Goal: Communication & Community: Answer question/provide support

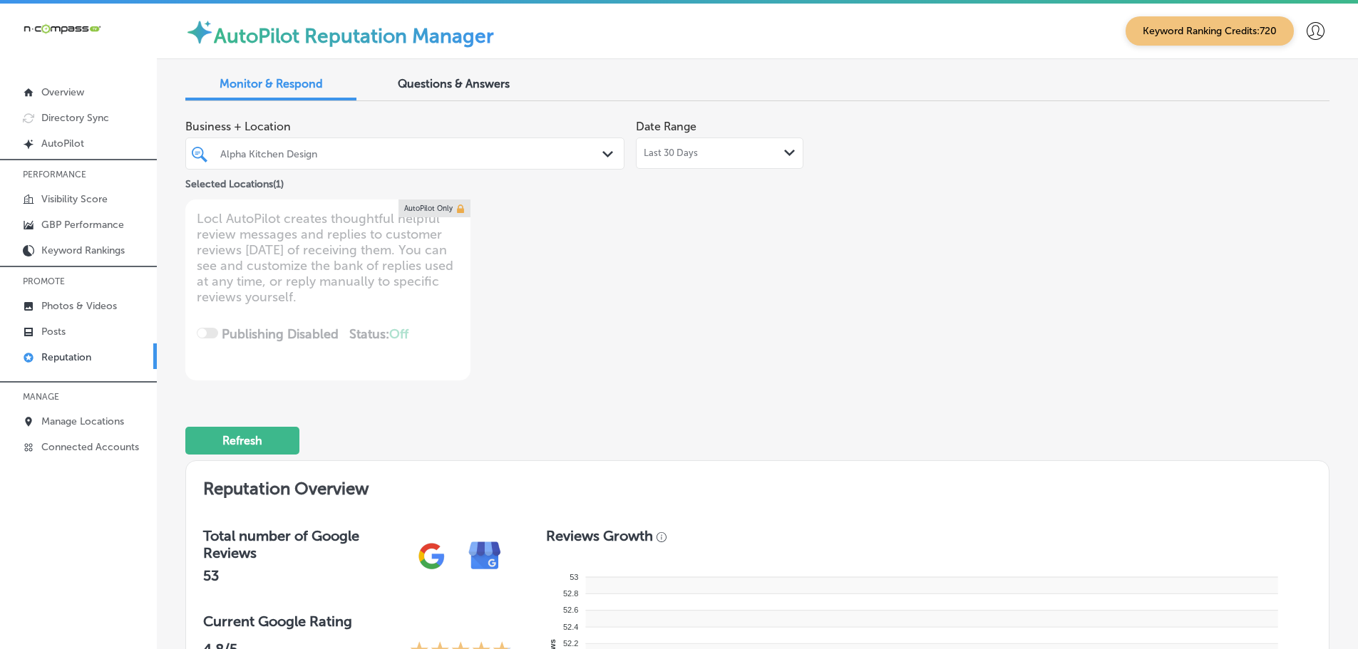
click at [607, 153] on polygon at bounding box center [607, 154] width 11 height 6
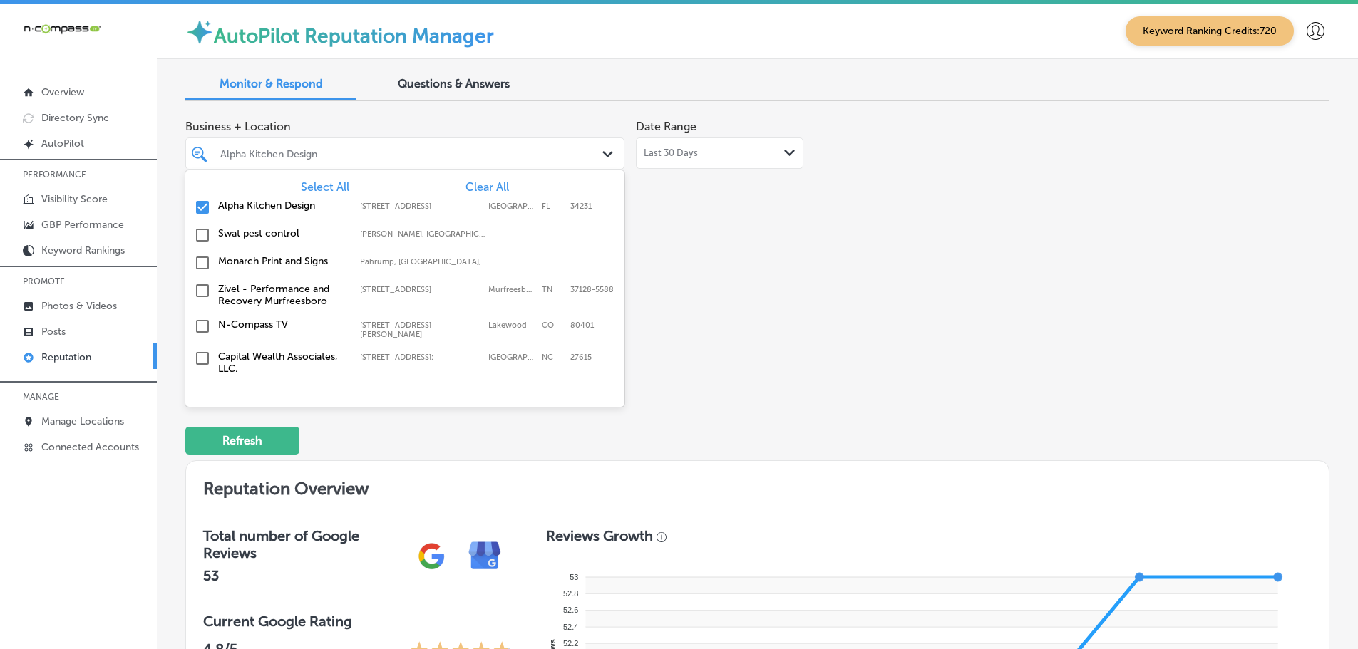
click at [322, 187] on span "Select All" at bounding box center [325, 187] width 48 height 14
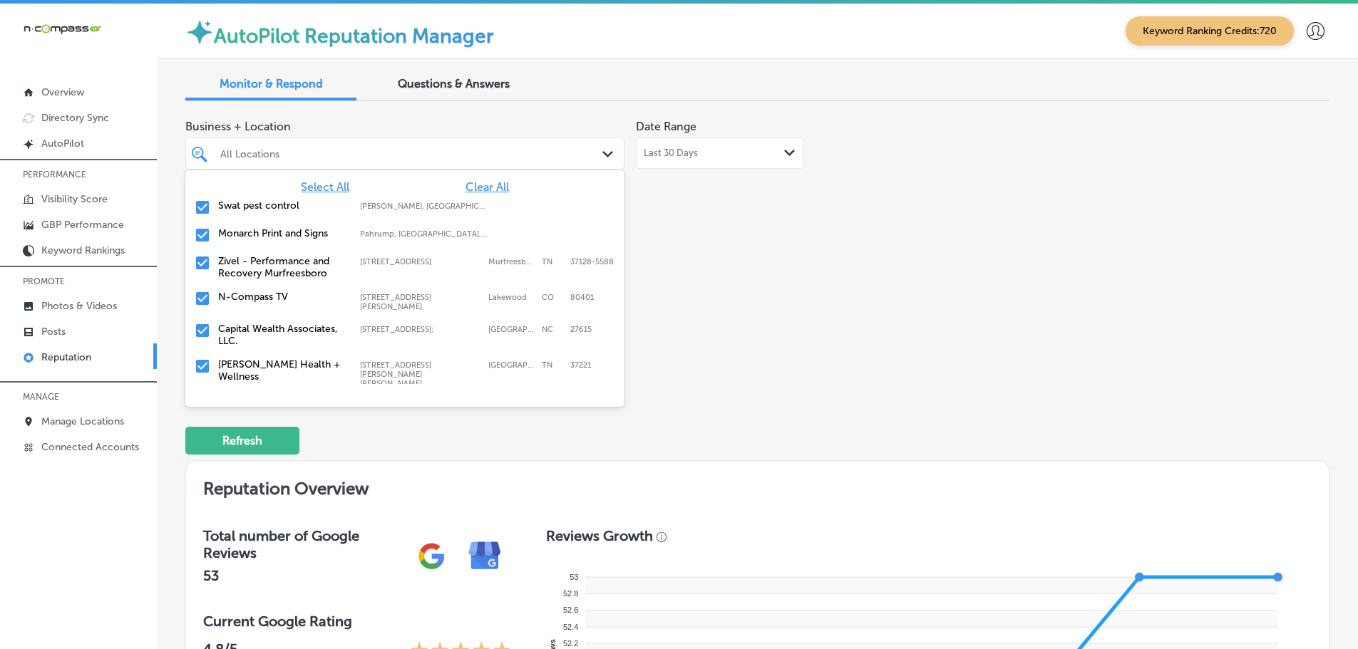
click at [827, 276] on div "Business + Location option focused, 2 of 148. 148 results available. Use Up and…" at bounding box center [528, 247] width 686 height 268
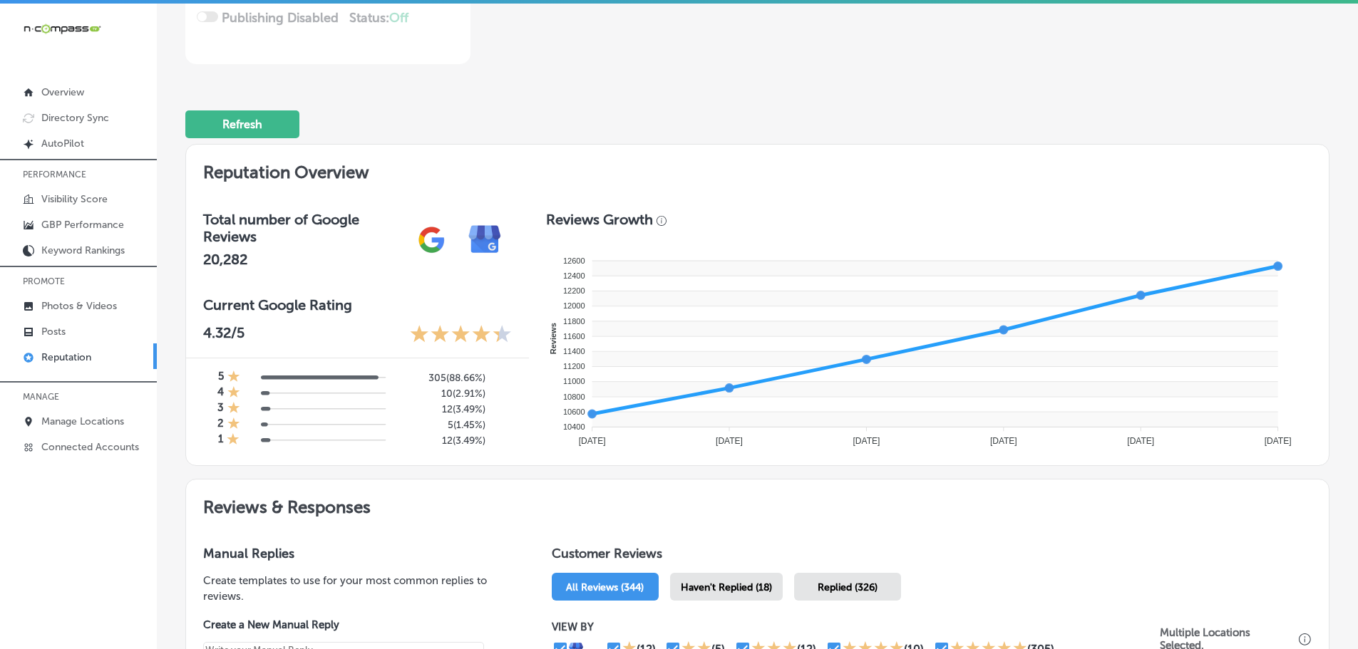
scroll to position [428, 0]
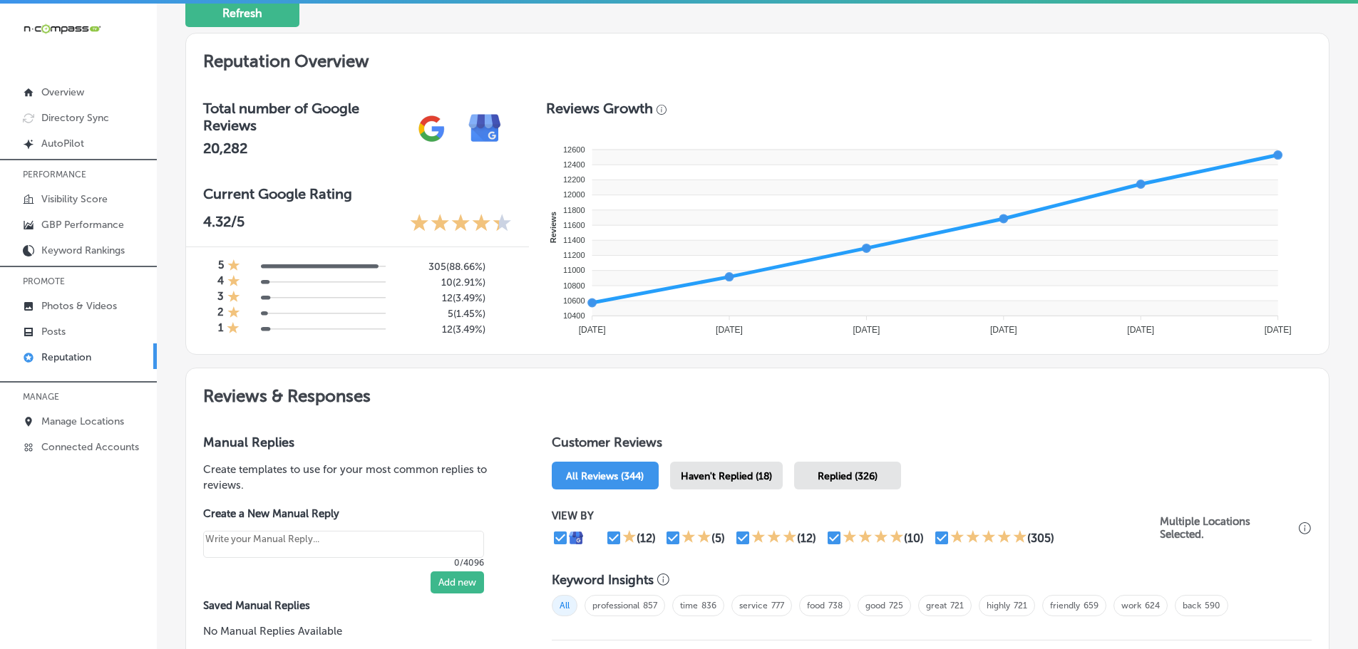
click at [743, 469] on div "Haven't Replied (18)" at bounding box center [726, 476] width 113 height 28
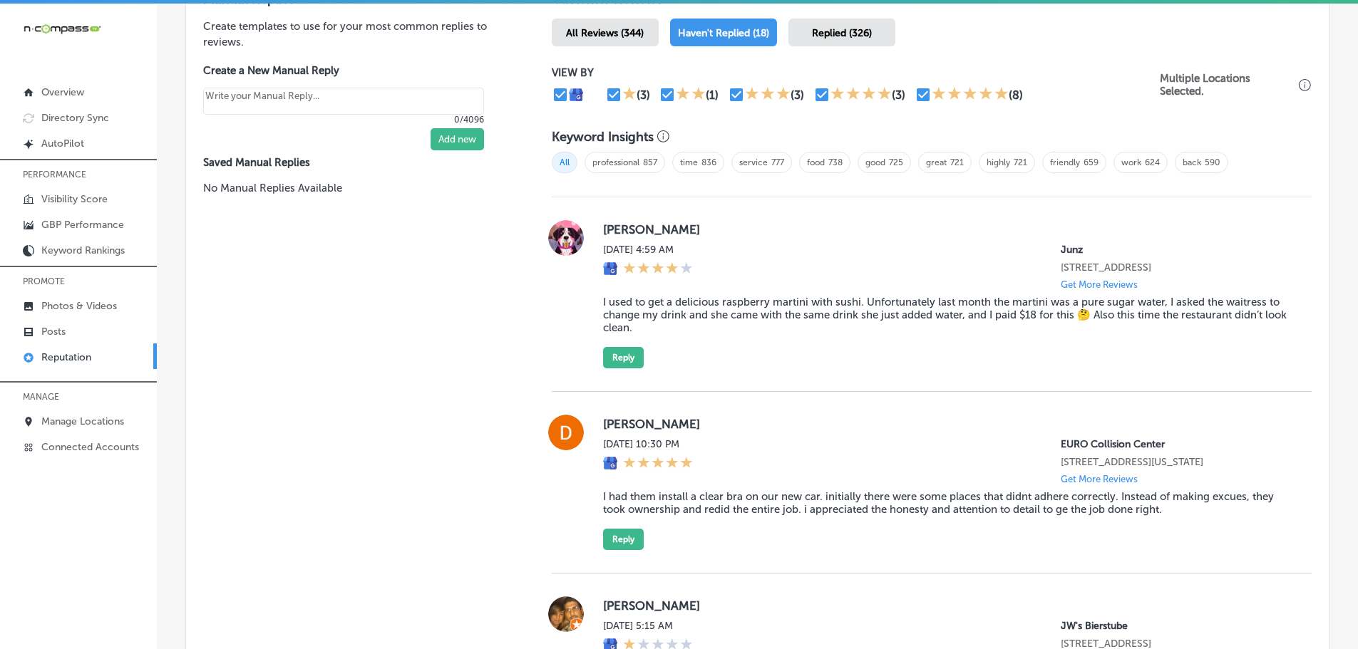
scroll to position [872, 0]
click at [620, 366] on button "Reply" at bounding box center [623, 356] width 41 height 21
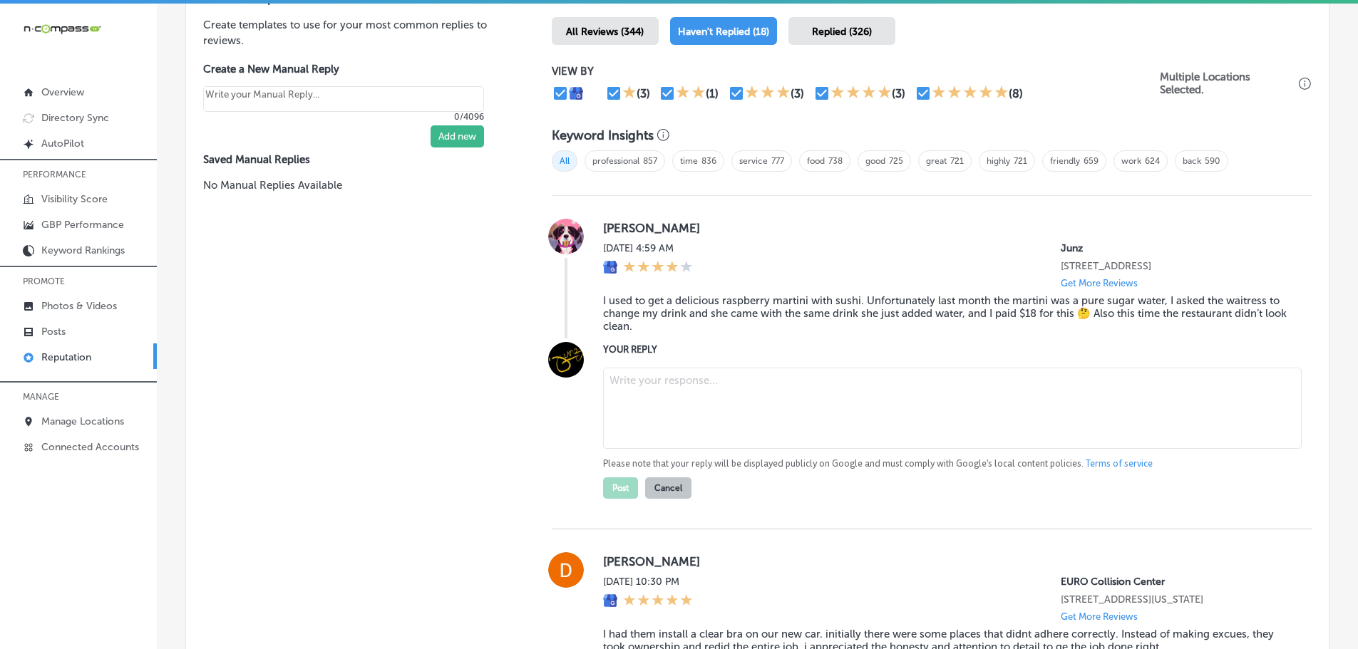
click at [671, 400] on textarea at bounding box center [952, 408] width 698 height 81
type textarea "x"
paste textarea "Thank you for sharing your feedback, and we sincerely apologize for your recent…"
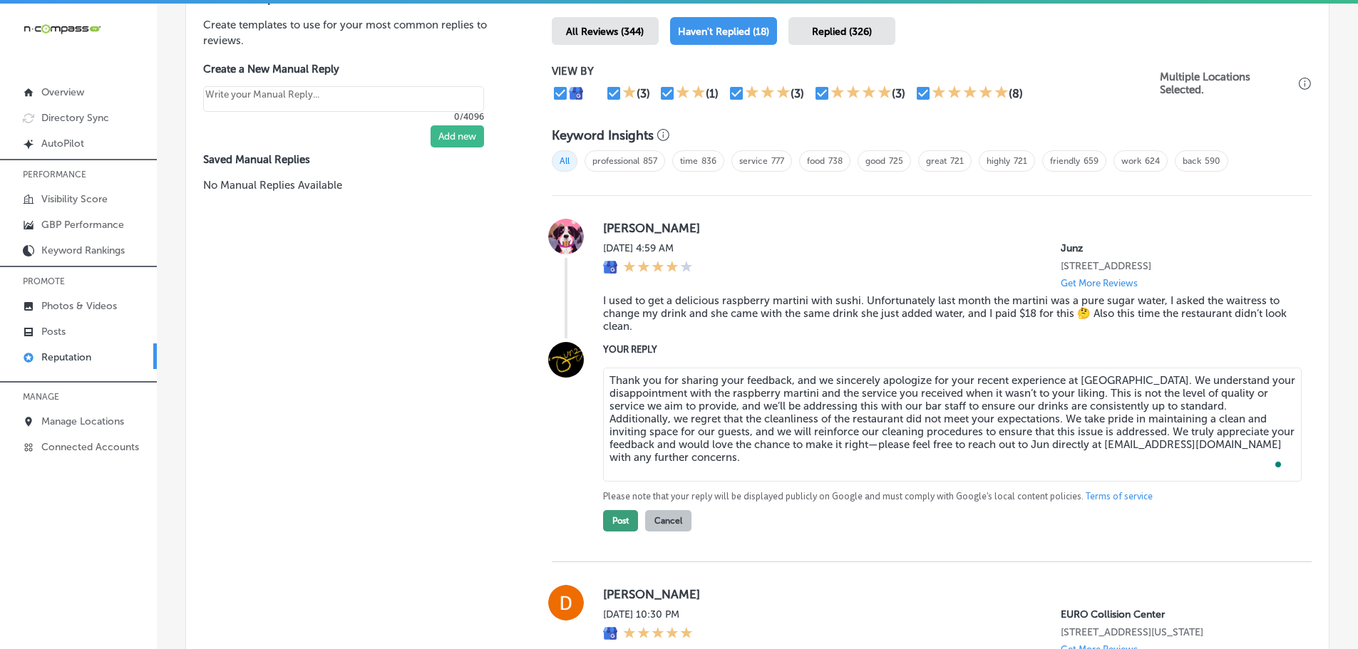
type textarea "Thank you for sharing your feedback, and we sincerely apologize for your recent…"
click at [619, 532] on button "Post" at bounding box center [620, 520] width 35 height 21
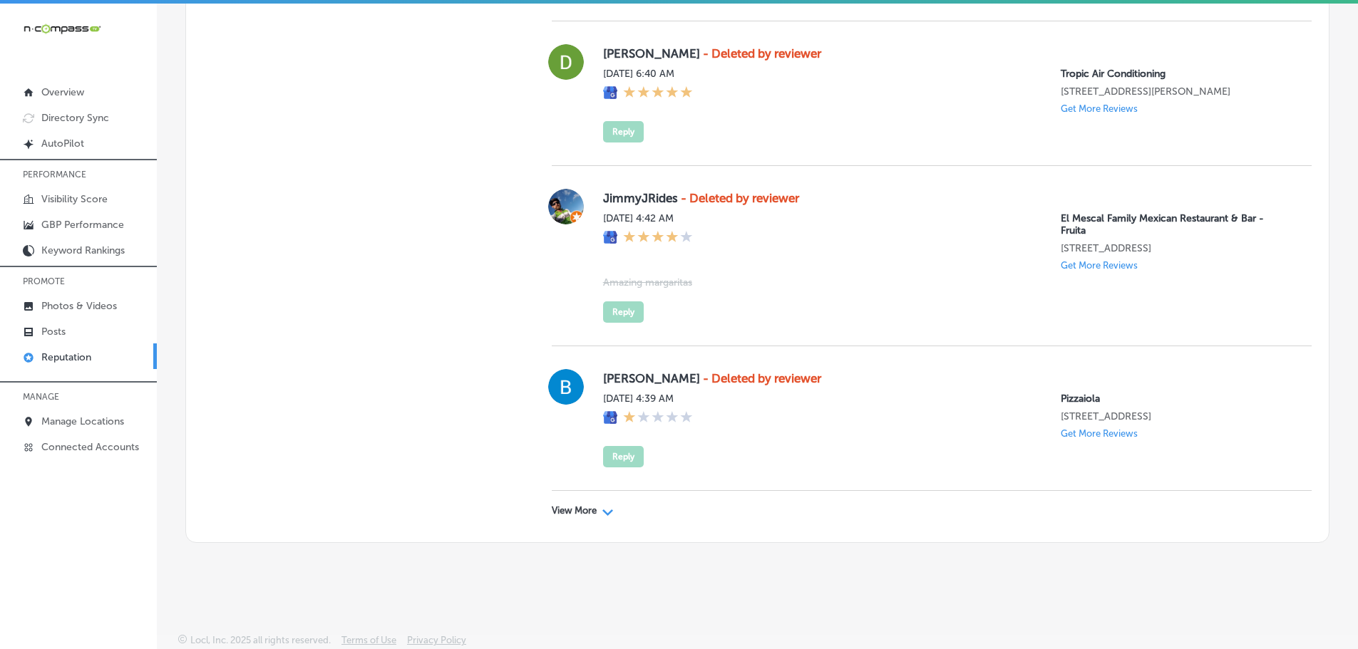
scroll to position [4067, 0]
click at [599, 514] on div "View More Path Created with Sketch." at bounding box center [583, 510] width 62 height 11
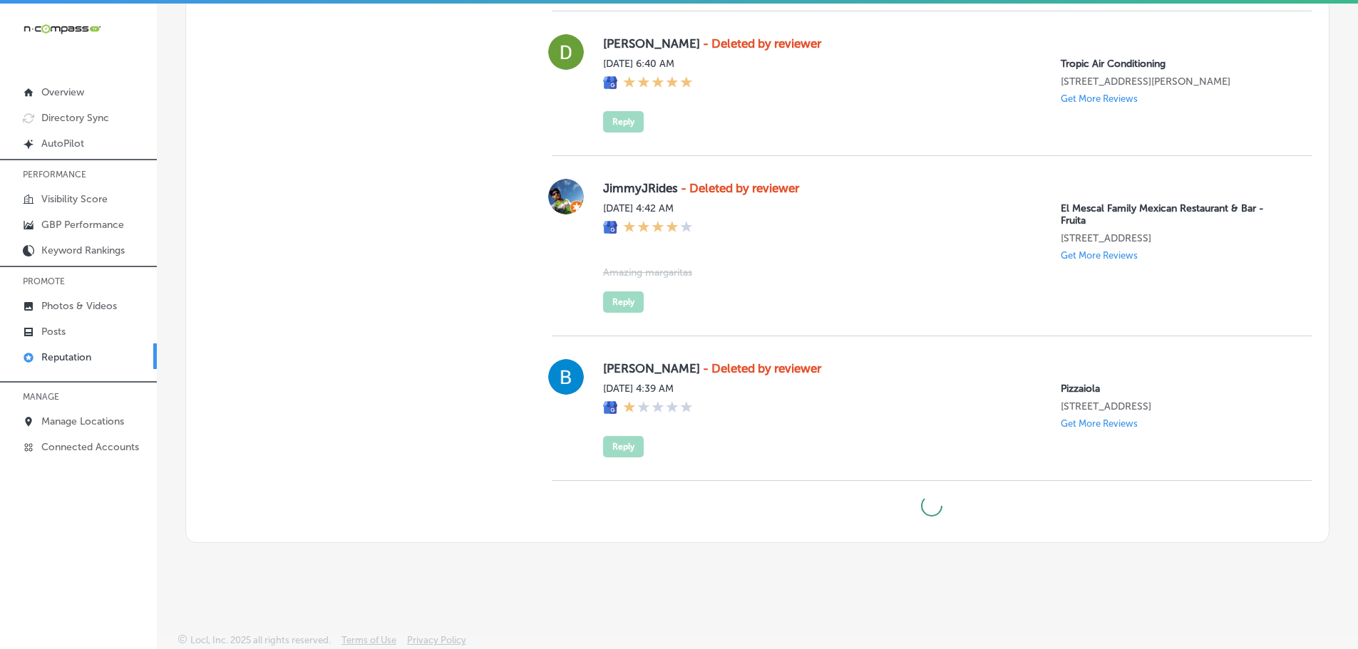
type textarea "x"
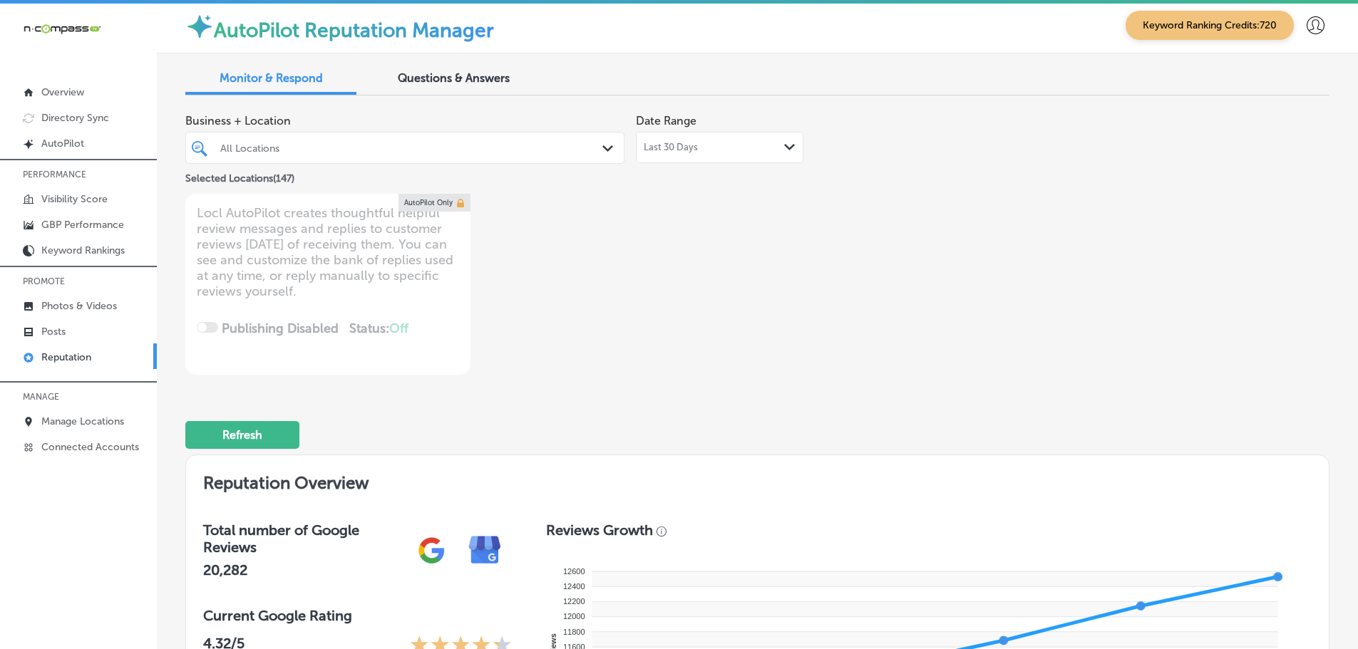
scroll to position [0, 0]
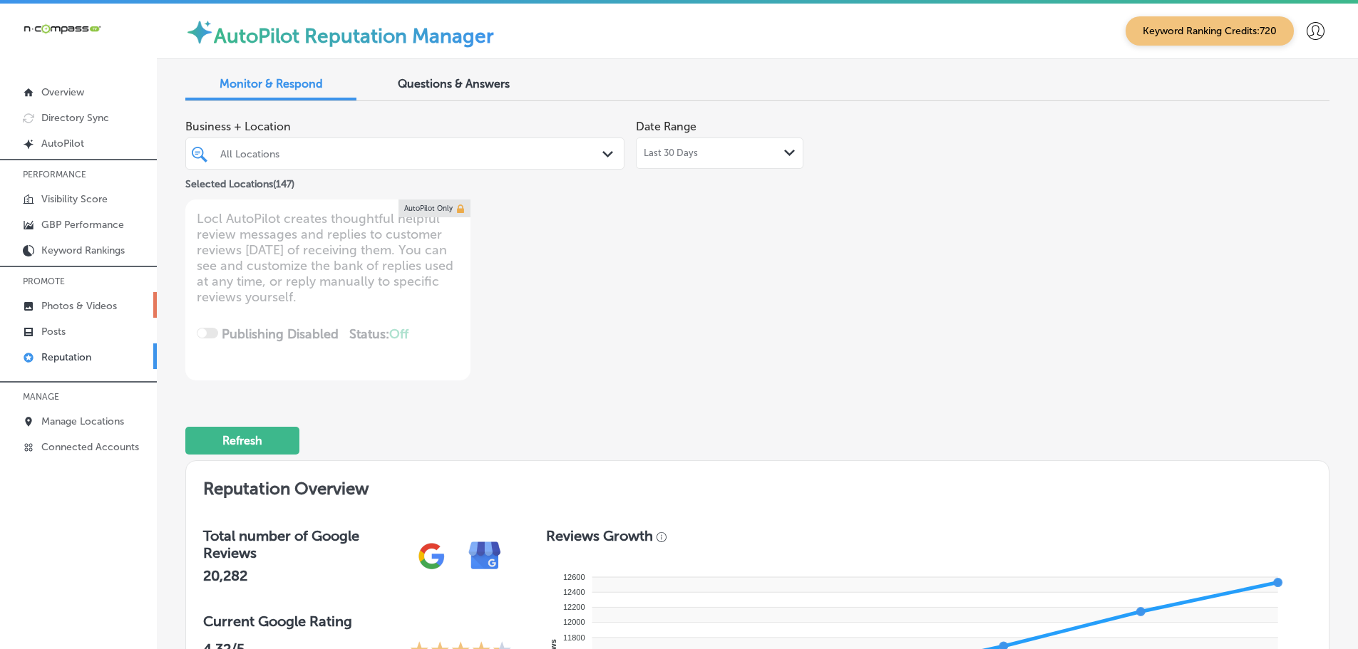
click at [63, 303] on p "Photos & Videos" at bounding box center [79, 306] width 76 height 12
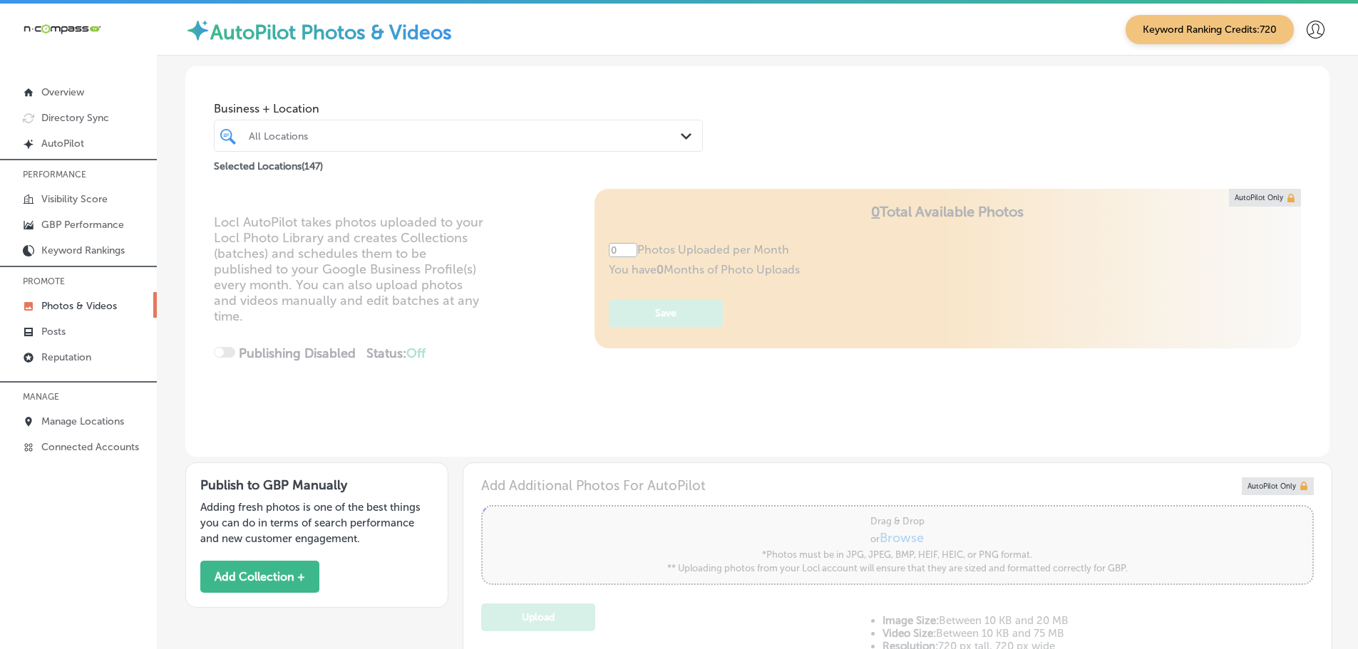
click at [674, 133] on div "All Locations Path Created with Sketch." at bounding box center [458, 136] width 487 height 22
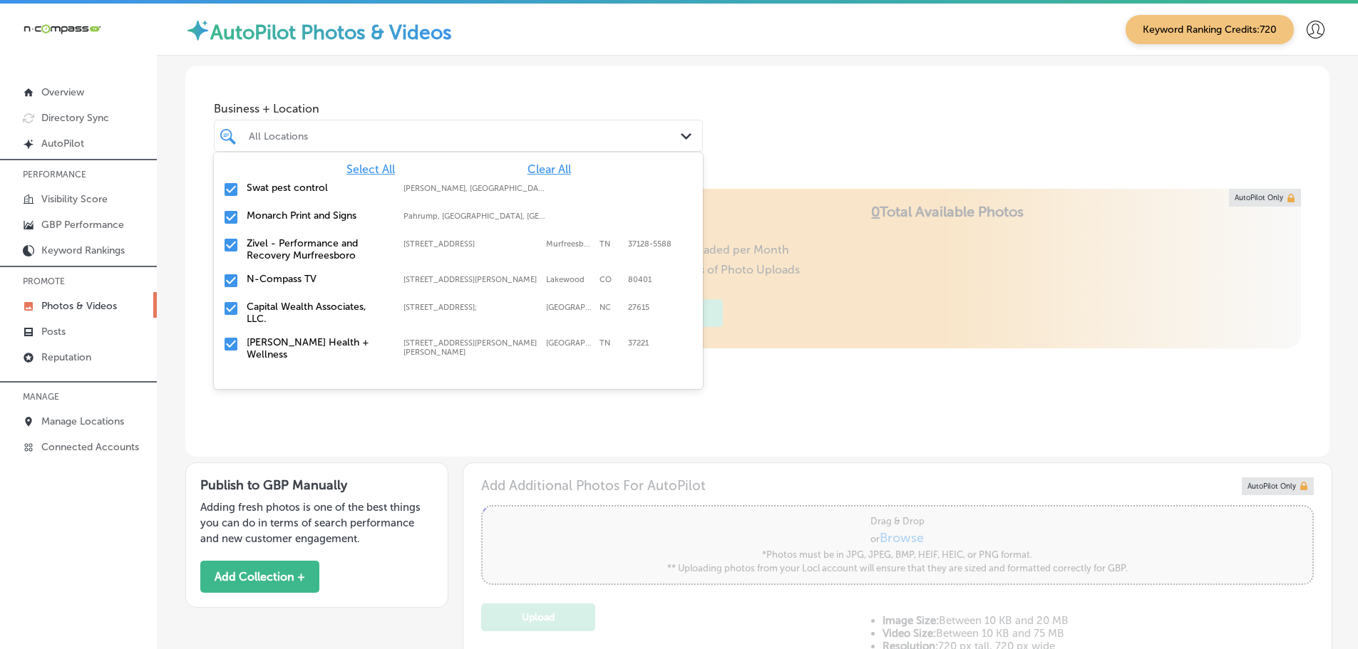
type input "5"
click at [528, 169] on span "Clear All" at bounding box center [548, 169] width 43 height 14
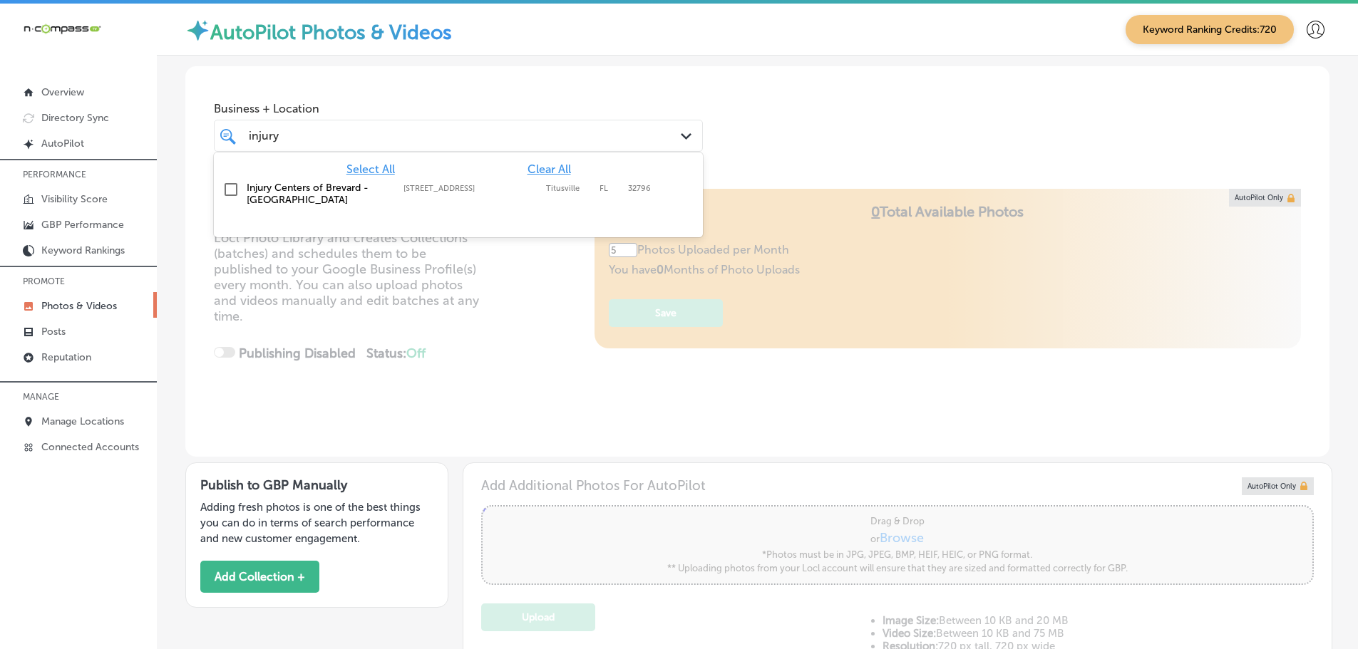
click at [315, 187] on label "Injury Centers of Brevard - [GEOGRAPHIC_DATA]" at bounding box center [318, 194] width 143 height 24
type input "injury"
click at [906, 125] on div "Business + Location option [STREET_ADDRESS]. option [STREET_ADDRESS]. 2 results…" at bounding box center [757, 120] width 1144 height 108
